Goal: Communication & Community: Participate in discussion

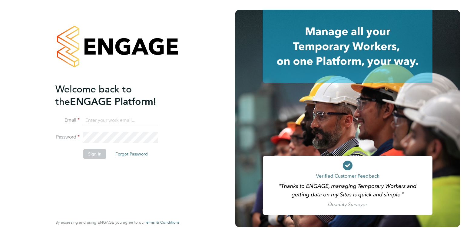
click at [112, 120] on input at bounding box center [120, 120] width 75 height 11
click at [154, 122] on input "elliewiggin@gmail.com" at bounding box center [120, 120] width 75 height 11
click at [154, 116] on input "elliewiggin@jjfox.com" at bounding box center [120, 120] width 75 height 11
type input "elliewiggin@jjfox.com"
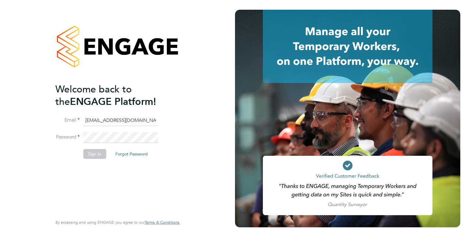
click at [167, 100] on h2 "Welcome back to the ENGAGE Platform!" at bounding box center [114, 95] width 118 height 25
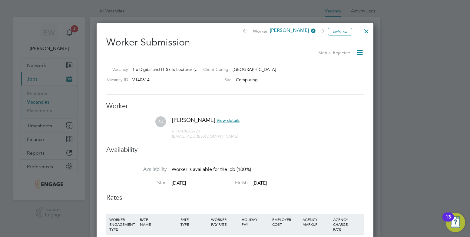
click at [365, 32] on div at bounding box center [366, 29] width 11 height 11
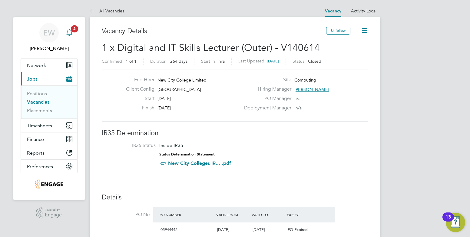
click at [70, 32] on icon "Main navigation" at bounding box center [69, 32] width 7 height 7
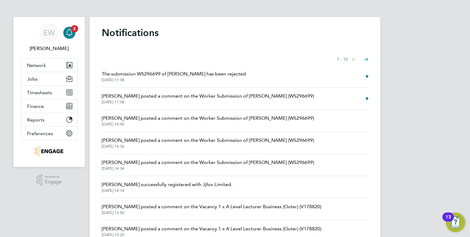
click at [204, 80] on span "[DATE] 11:08" at bounding box center [174, 80] width 144 height 5
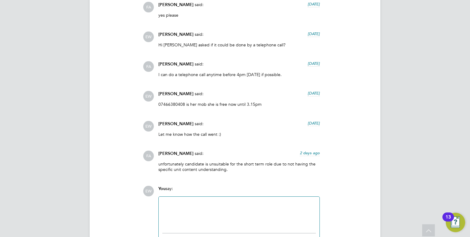
click at [241, 225] on div at bounding box center [239, 213] width 154 height 26
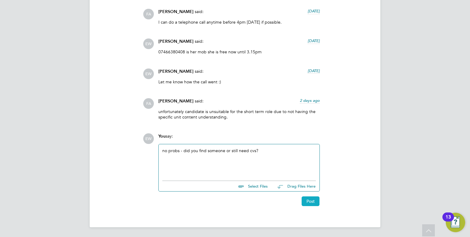
click at [310, 203] on button "Post" at bounding box center [311, 201] width 18 height 10
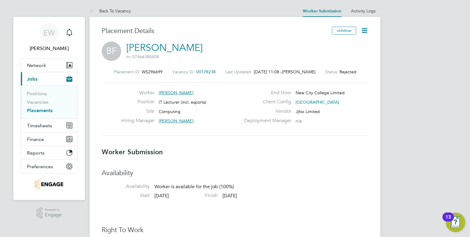
click at [37, 111] on link "Placements" at bounding box center [40, 110] width 26 height 6
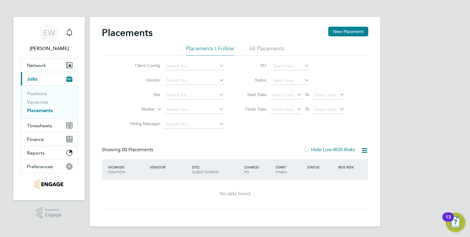
click at [259, 52] on li "All Placements" at bounding box center [266, 50] width 35 height 11
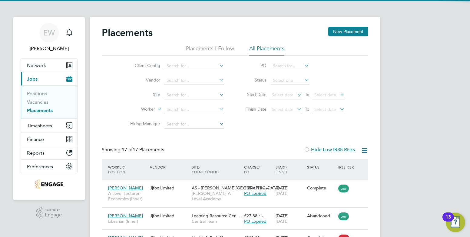
scroll to position [18, 53]
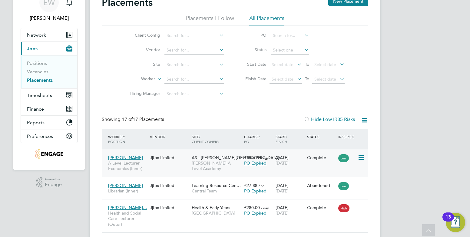
click at [129, 157] on span "[PERSON_NAME]" at bounding box center [125, 157] width 35 height 5
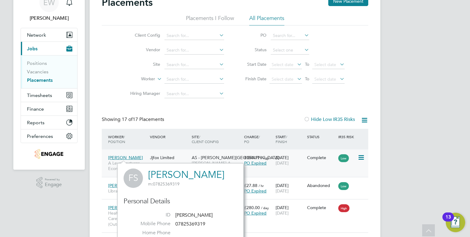
click at [363, 155] on icon at bounding box center [361, 157] width 6 height 7
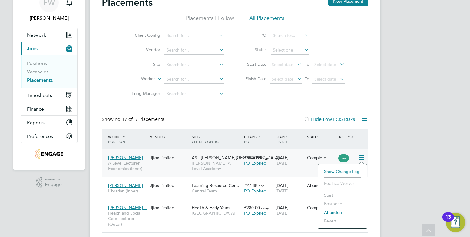
click at [128, 153] on div "[PERSON_NAME] A Level Lecturer Economics (Inner)" at bounding box center [128, 163] width 42 height 23
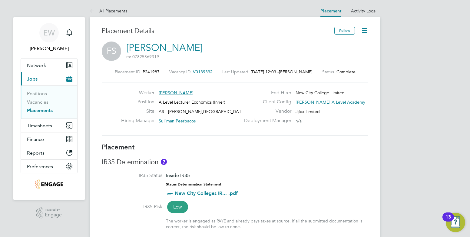
click at [35, 110] on link "Placements" at bounding box center [40, 110] width 26 height 6
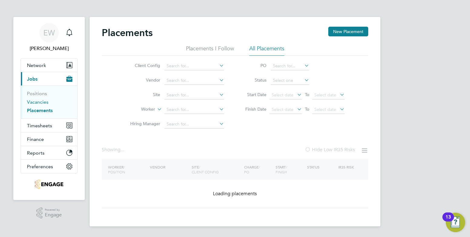
click at [40, 102] on link "Vacancies" at bounding box center [37, 102] width 21 height 6
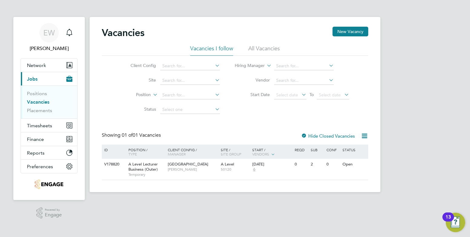
click at [253, 50] on li "All Vacancies" at bounding box center [263, 50] width 31 height 11
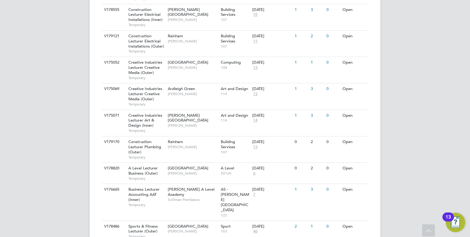
scroll to position [418, 0]
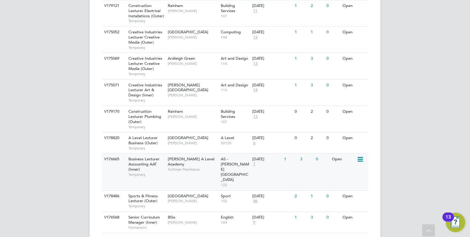
click at [184, 169] on div "Attlee A Level Academy Sulliman Peerbacos" at bounding box center [192, 164] width 53 height 21
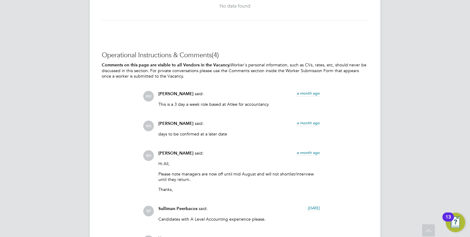
scroll to position [1299, 0]
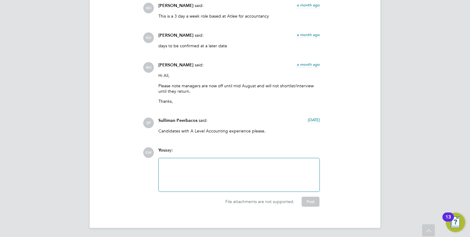
click at [255, 179] on div at bounding box center [239, 175] width 154 height 26
click at [305, 203] on button "Post" at bounding box center [311, 202] width 18 height 10
